Goal: Information Seeking & Learning: Learn about a topic

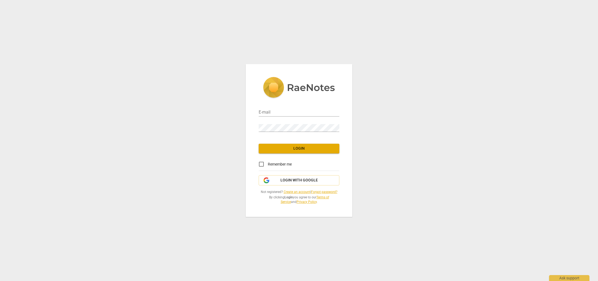
type input "[EMAIL_ADDRESS][DOMAIN_NAME]"
click at [296, 149] on span "Login" at bounding box center [299, 148] width 72 height 5
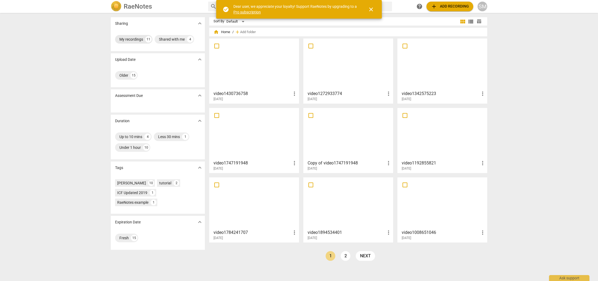
click at [127, 40] on div "My recordings" at bounding box center [131, 39] width 24 height 5
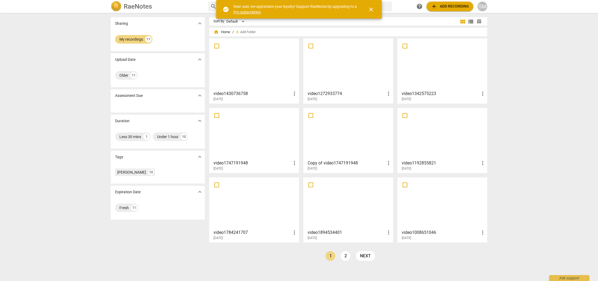
click at [556, 102] on div "Sharing expand_more My recordings 11 Upload Date expand_more Older 11 Assessmen…" at bounding box center [299, 146] width 598 height 267
click at [35, 37] on div "Sharing expand_more My recordings 11 Upload Date expand_more Older 11 Assessmen…" at bounding box center [299, 146] width 598 height 267
click at [371, 9] on span "close" at bounding box center [371, 9] width 6 height 6
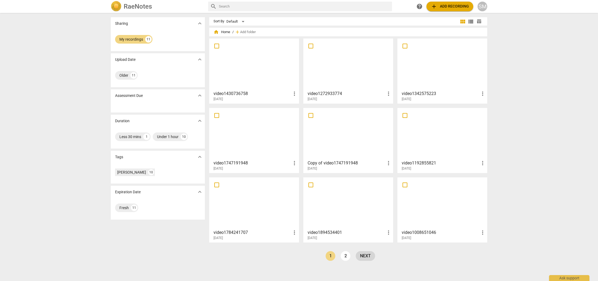
click at [368, 255] on link "next" at bounding box center [365, 256] width 19 height 10
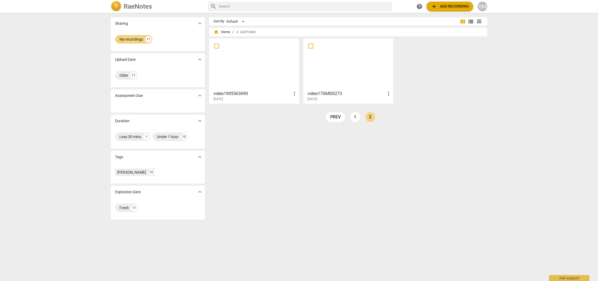
click at [134, 8] on h2 "RaeNotes" at bounding box center [138, 7] width 28 height 8
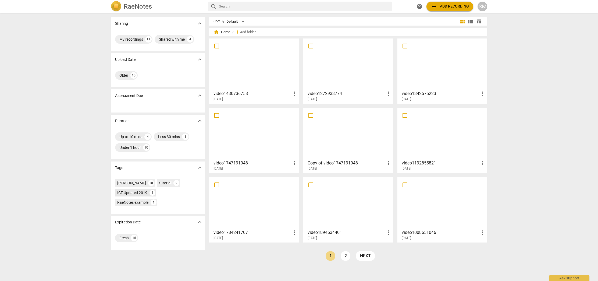
click at [126, 193] on div "ICF Updated 2019" at bounding box center [132, 192] width 30 height 5
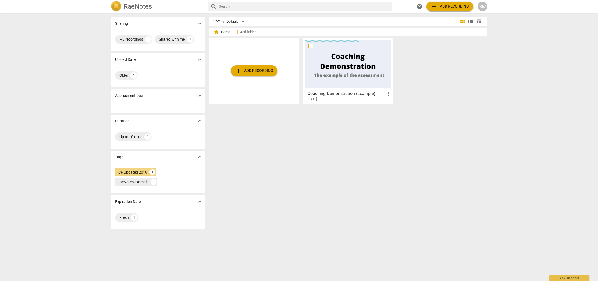
click at [360, 81] on div at bounding box center [348, 64] width 86 height 48
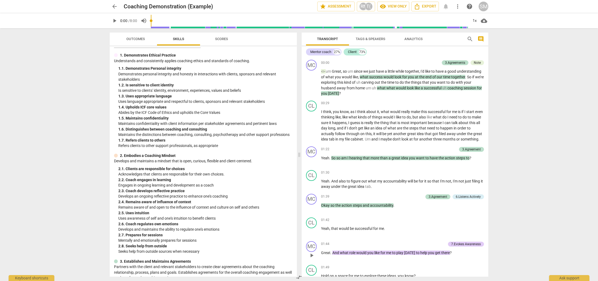
scroll to position [34, 0]
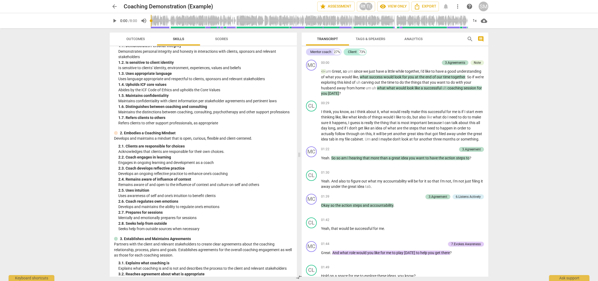
click at [223, 38] on span "Scores" at bounding box center [221, 39] width 13 height 4
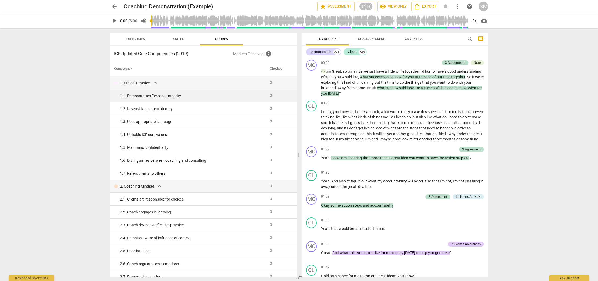
click at [157, 96] on div "1. 1. Demonstrates Personal integrity" at bounding box center [193, 96] width 146 height 6
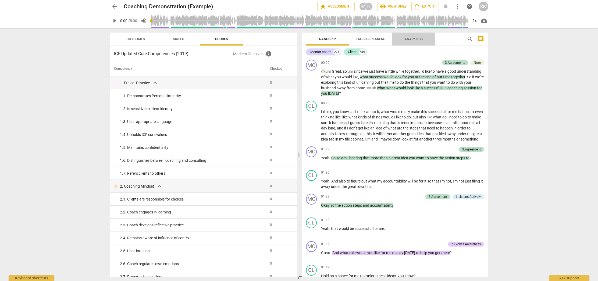
click at [417, 39] on span "Analytics" at bounding box center [413, 39] width 18 height 4
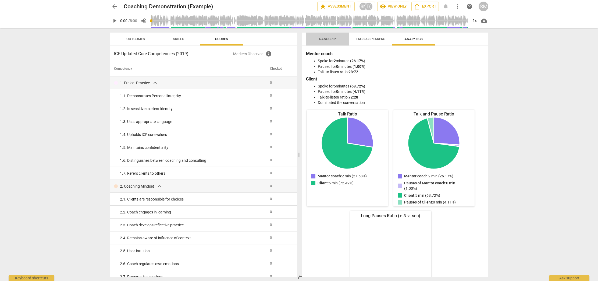
click at [332, 38] on span "Transcript" at bounding box center [327, 39] width 21 height 4
